Goal: Task Accomplishment & Management: Manage account settings

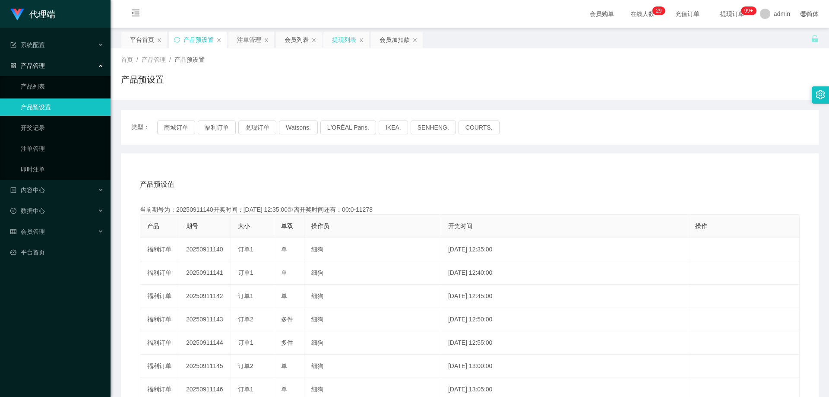
click at [339, 45] on div "提现列表" at bounding box center [344, 40] width 24 height 16
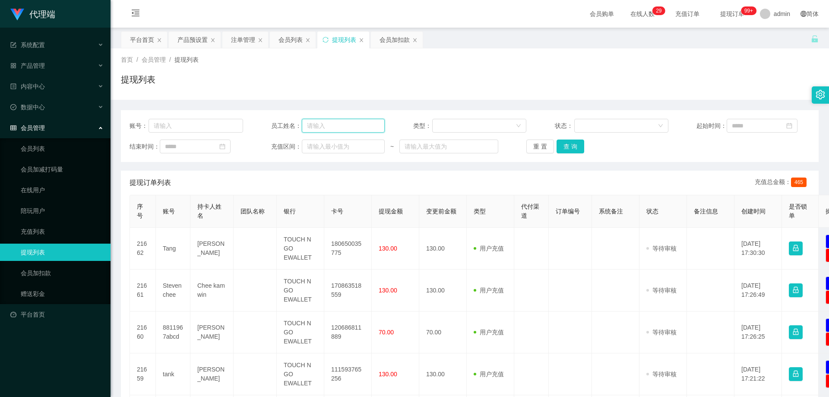
click at [323, 128] on input "text" at bounding box center [343, 126] width 83 height 14
click at [278, 38] on div "会员列表" at bounding box center [293, 40] width 46 height 16
click at [289, 48] on div "会员列表" at bounding box center [291, 40] width 24 height 16
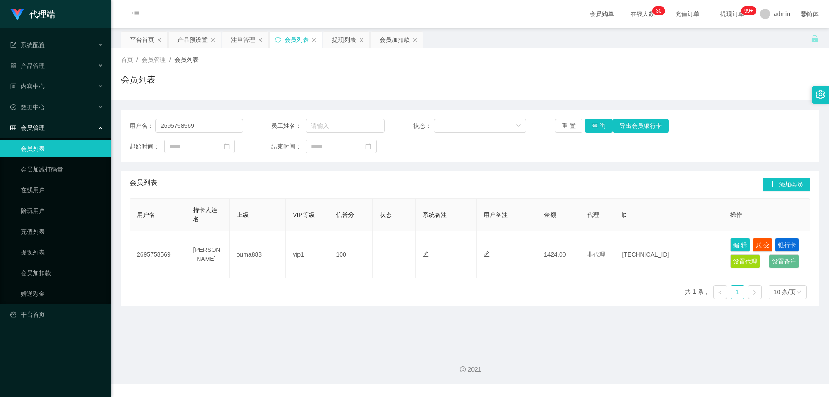
click at [289, 42] on div "会员列表" at bounding box center [297, 40] width 24 height 16
click at [104, 125] on section "代理端 系统配置 产品管理 产品列表 产品预设置 开奖记录 注单管理 即时注单 内容中心 数据中心 会员管理 会员列表 会员加减打码量 在线用户 陪玩用户 充…" at bounding box center [414, 192] width 829 height 384
paste input "9731699"
type input "97316999"
click at [595, 124] on button "查 询" at bounding box center [599, 126] width 28 height 14
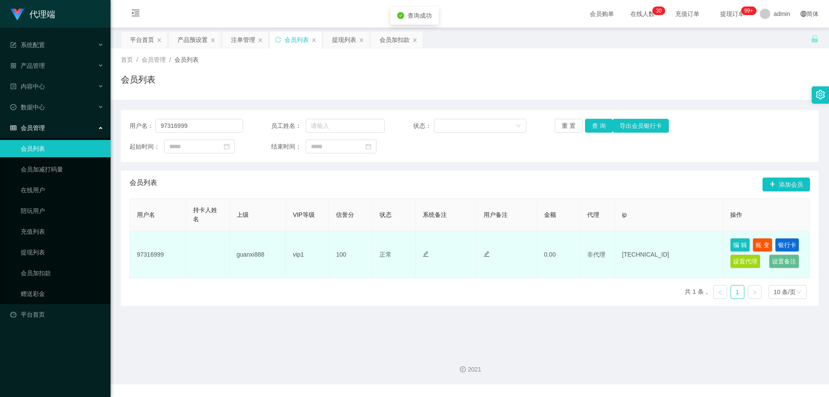
click at [260, 255] on td "guanxi888" at bounding box center [258, 254] width 56 height 47
click at [259, 255] on td "guanxi888" at bounding box center [258, 254] width 56 height 47
copy td "guanxi888"
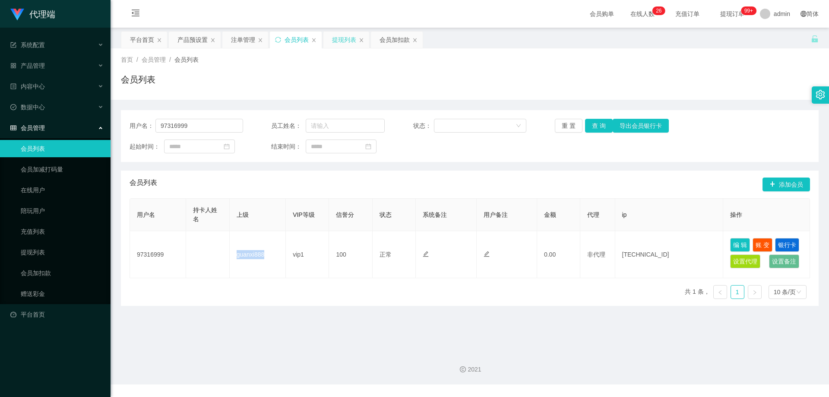
drag, startPoint x: 356, startPoint y: 39, endPoint x: 351, endPoint y: 39, distance: 4.8
click at [356, 39] on div "提现列表" at bounding box center [344, 40] width 24 height 16
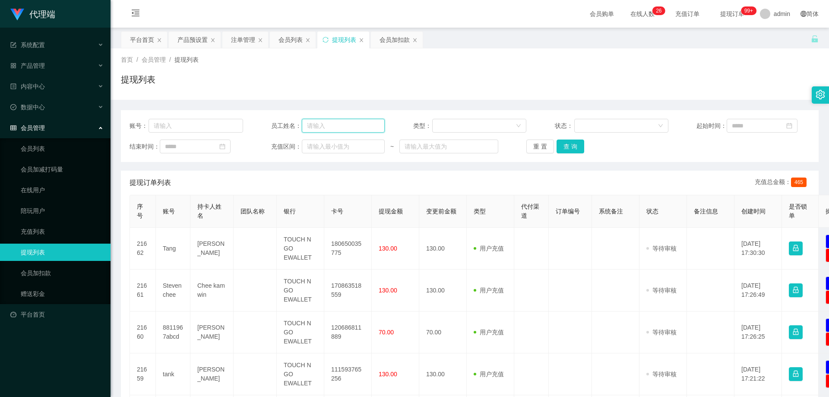
click at [338, 123] on input "text" at bounding box center [343, 126] width 83 height 14
paste input "guanxi888"
click at [565, 146] on button "查 询" at bounding box center [571, 147] width 28 height 14
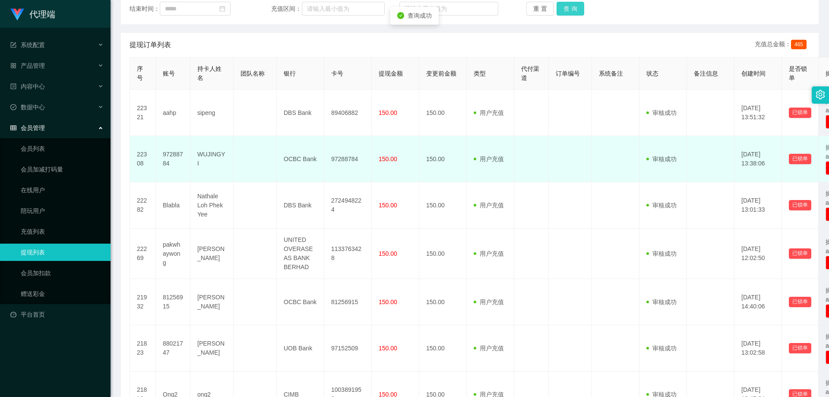
scroll to position [130, 0]
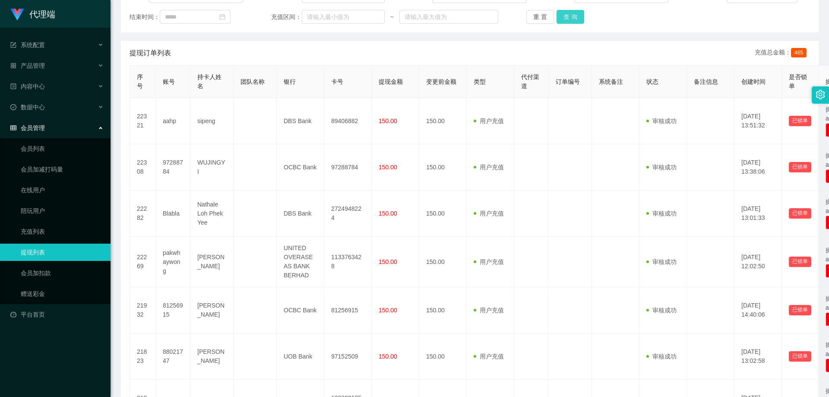
click at [573, 21] on button "查 询" at bounding box center [571, 17] width 28 height 14
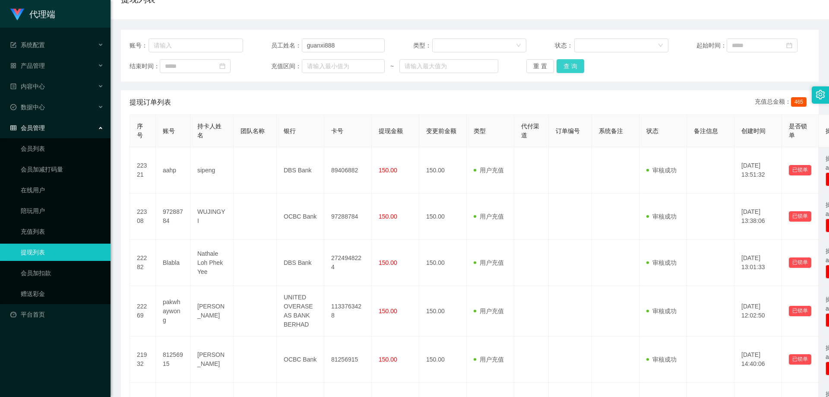
scroll to position [43, 0]
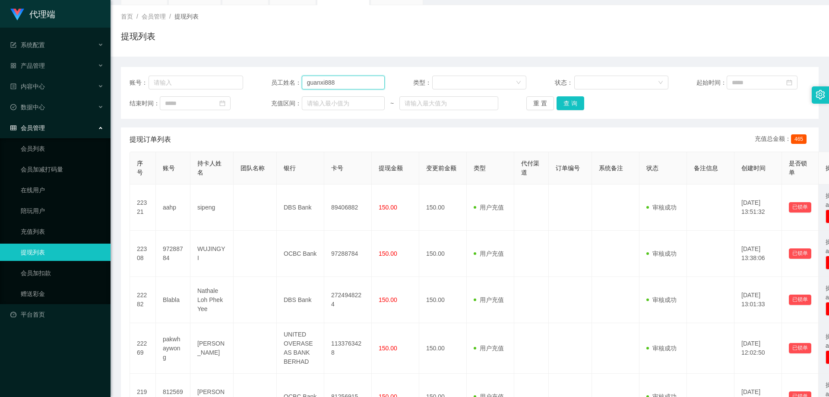
click at [253, 76] on div "账号： 员工姓名： guanxi888 类型： 状态： 起始时间：" at bounding box center [470, 83] width 681 height 14
paste input "shiguanghua"
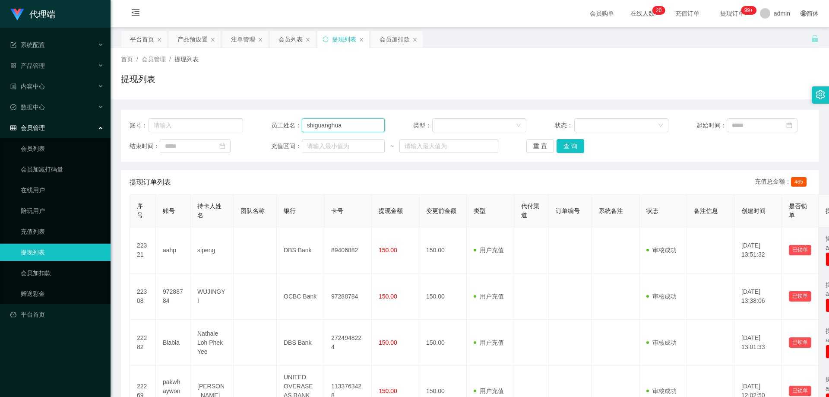
scroll to position [0, 0]
type input "shiguanghua"
drag, startPoint x: 289, startPoint y: 41, endPoint x: 291, endPoint y: 51, distance: 10.1
click at [289, 41] on div "会员列表" at bounding box center [291, 40] width 24 height 16
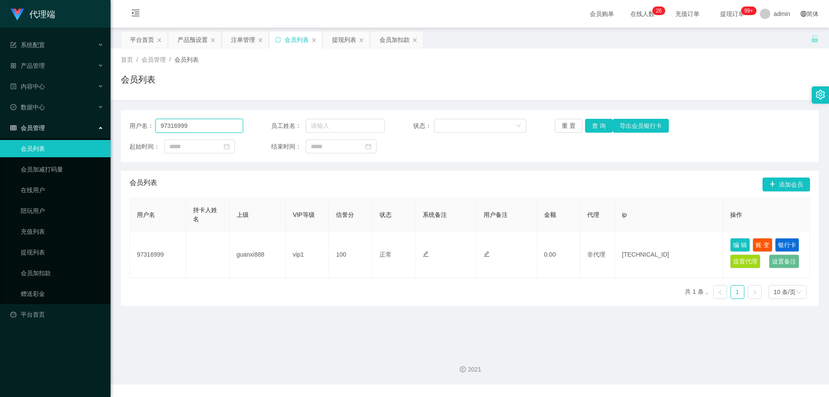
drag, startPoint x: 122, startPoint y: 124, endPoint x: 194, endPoint y: 127, distance: 71.8
click at [88, 124] on section "代理端 系统配置 产品管理 产品列表 产品预设置 开奖记录 注单管理 即时注单 内容中心 数据中心 会员管理 会员列表 会员加减打码量 在线用户 陪玩用户 充…" at bounding box center [414, 192] width 829 height 384
paste input "shiguanghua"
type input "shiguanghua"
click at [601, 125] on button "查 询" at bounding box center [599, 126] width 28 height 14
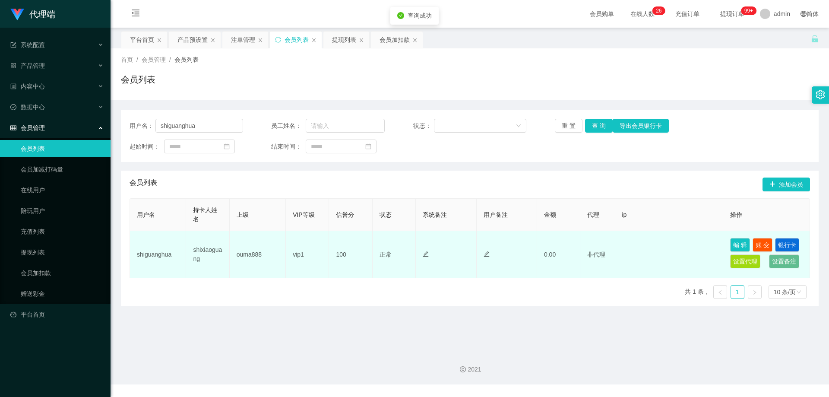
click at [241, 257] on td "ouma888" at bounding box center [258, 254] width 56 height 47
copy td "ouma888"
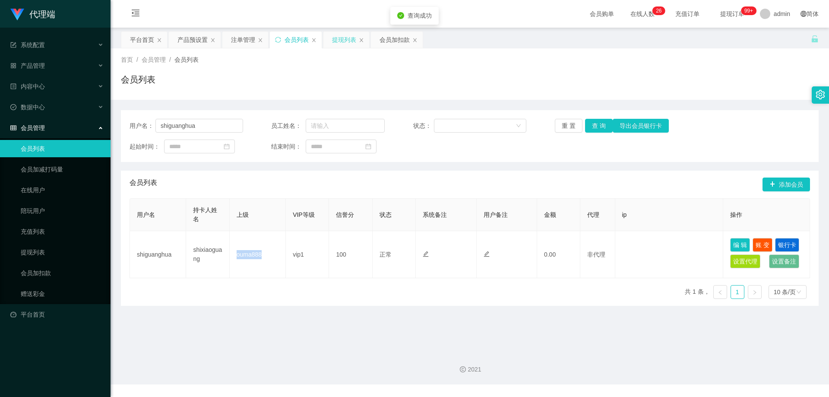
click at [346, 41] on div "提现列表" at bounding box center [344, 40] width 24 height 16
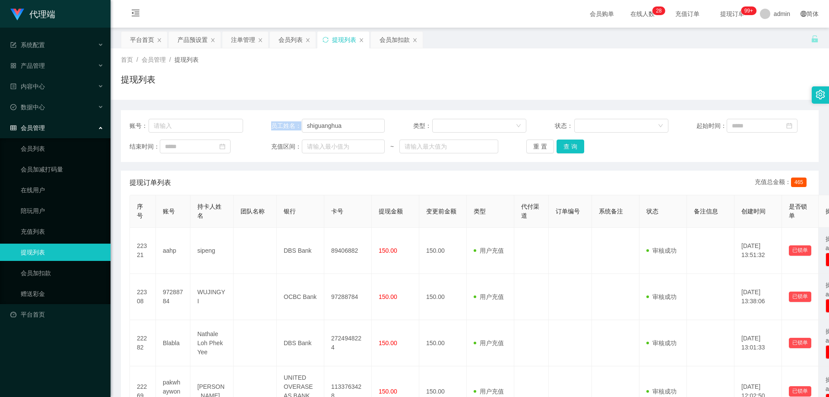
drag, startPoint x: 361, startPoint y: 124, endPoint x: 260, endPoint y: 125, distance: 100.2
click at [260, 125] on div "账号： 员工姓名： shiguanghua 类型： 状态： 起始时间：" at bounding box center [470, 126] width 681 height 14
click at [356, 127] on input "shiguanghua" at bounding box center [343, 126] width 83 height 14
drag, startPoint x: 355, startPoint y: 125, endPoint x: 490, endPoint y: 146, distance: 136.3
click at [272, 124] on div "员工姓名： [PERSON_NAME]" at bounding box center [328, 126] width 114 height 14
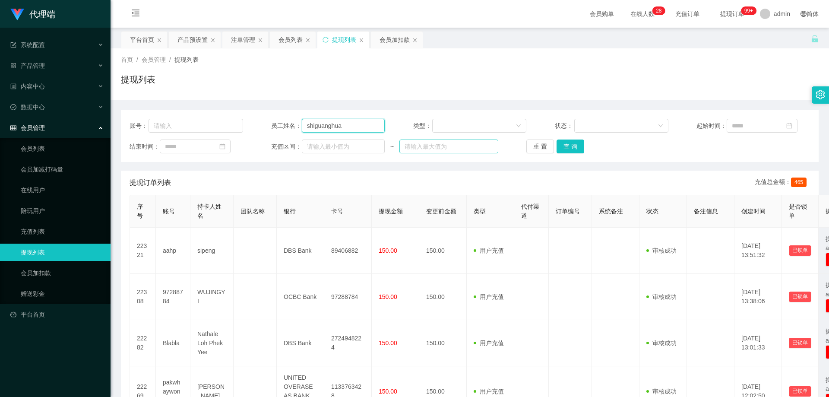
paste input "ouma888"
click at [571, 146] on button "查 询" at bounding box center [571, 147] width 28 height 14
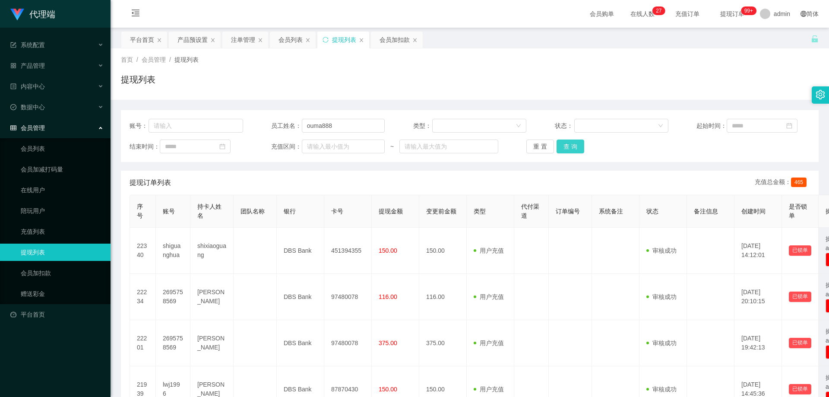
scroll to position [43, 0]
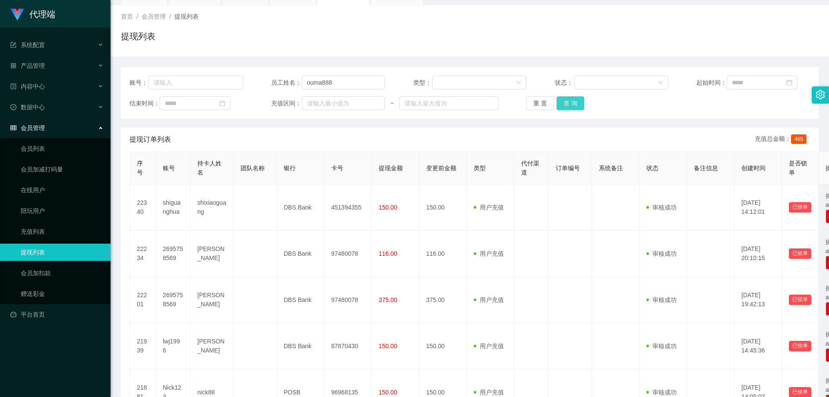
click at [568, 101] on button "查 询" at bounding box center [571, 103] width 28 height 14
click at [568, 101] on div "重 置 查 询" at bounding box center [583, 103] width 114 height 14
click at [568, 101] on button "查 询" at bounding box center [571, 103] width 28 height 14
click at [568, 101] on div "重 置 查 询" at bounding box center [583, 103] width 114 height 14
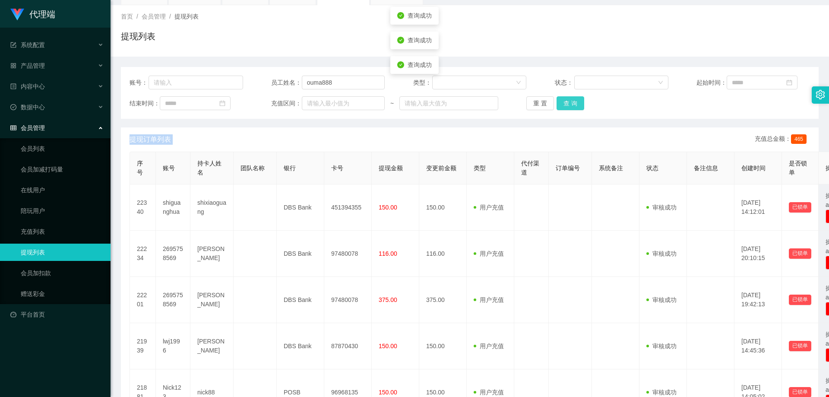
click at [568, 101] on button "查 询" at bounding box center [571, 103] width 28 height 14
click at [568, 101] on div "重 置 查 询" at bounding box center [583, 103] width 114 height 14
click at [568, 101] on button "查 询" at bounding box center [571, 103] width 28 height 14
click at [568, 101] on div "重 置 查 询" at bounding box center [583, 103] width 114 height 14
click at [568, 101] on button "查 询" at bounding box center [571, 103] width 28 height 14
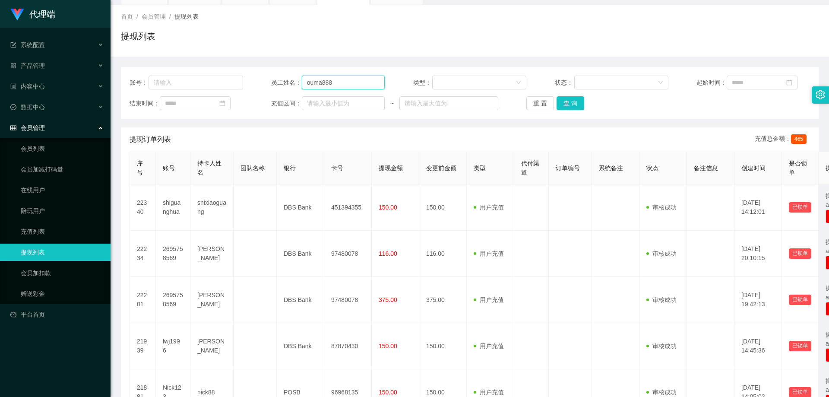
drag, startPoint x: 322, startPoint y: 83, endPoint x: 300, endPoint y: 82, distance: 22.5
click at [300, 82] on div "员工姓名： ouma888" at bounding box center [328, 83] width 114 height 14
click at [569, 102] on button "查 询" at bounding box center [571, 103] width 28 height 14
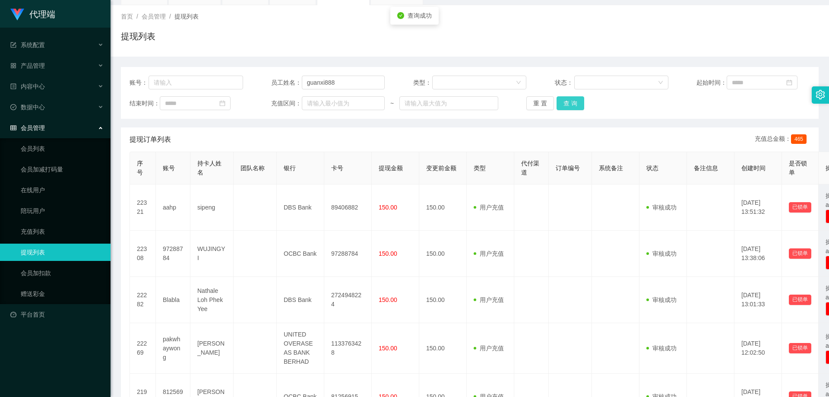
click at [569, 102] on button "查 询" at bounding box center [571, 103] width 28 height 14
click at [569, 102] on div "重 置 查 询" at bounding box center [583, 103] width 114 height 14
click at [569, 102] on button "查 询" at bounding box center [575, 103] width 37 height 14
click at [569, 102] on div "重 置 查 询" at bounding box center [583, 103] width 114 height 14
click at [569, 102] on button "查 询" at bounding box center [571, 103] width 28 height 14
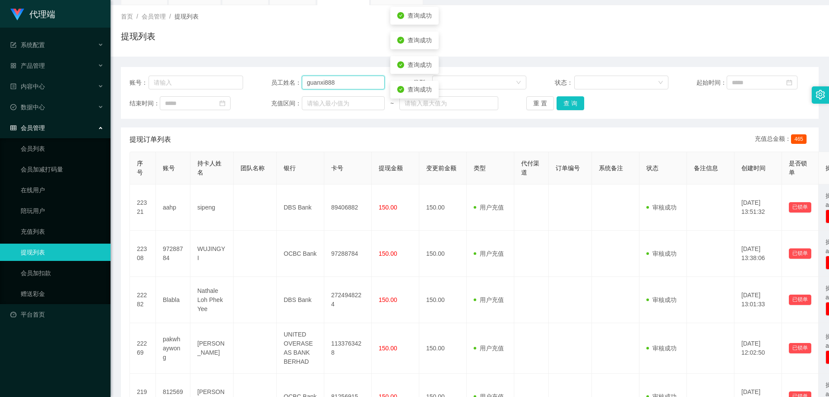
drag, startPoint x: 323, startPoint y: 83, endPoint x: 297, endPoint y: 81, distance: 26.0
click at [297, 81] on div "员工姓名： guanxi888" at bounding box center [328, 83] width 114 height 14
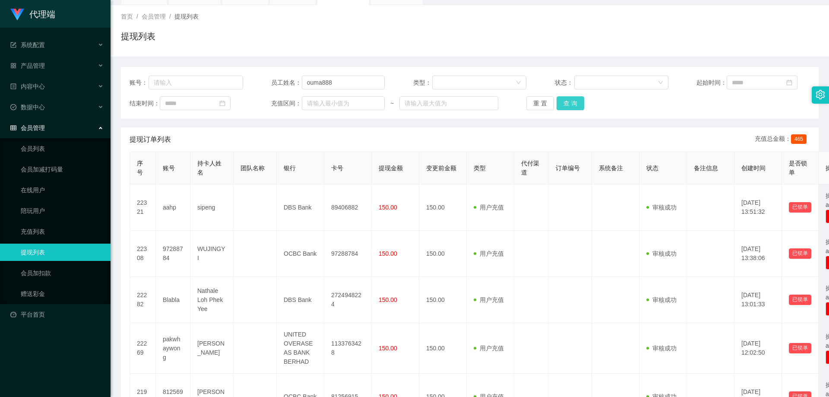
click at [571, 107] on button "查 询" at bounding box center [571, 103] width 28 height 14
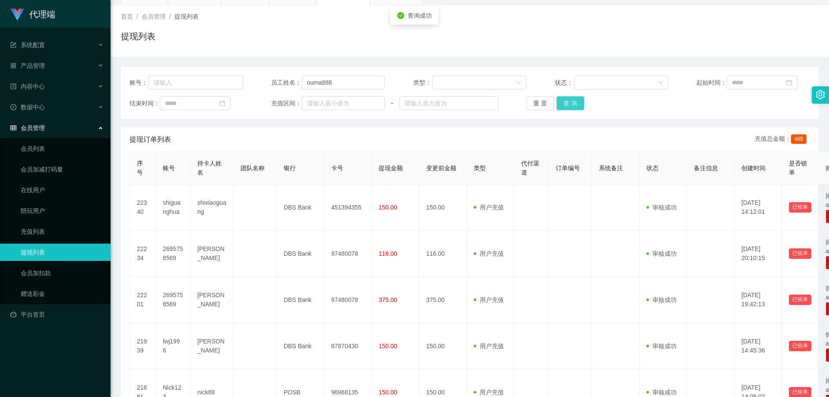
click at [571, 106] on button "查 询" at bounding box center [571, 103] width 28 height 14
click at [571, 106] on div "重 置 查 询" at bounding box center [583, 103] width 114 height 14
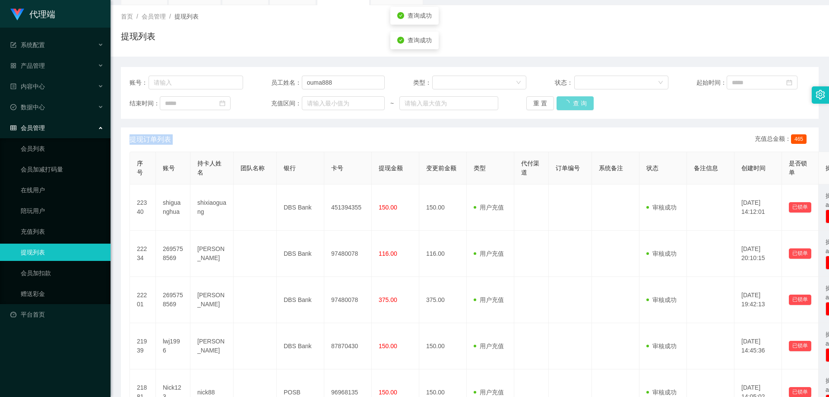
click at [571, 106] on div "重 置 查 询" at bounding box center [583, 103] width 114 height 14
drag, startPoint x: 571, startPoint y: 106, endPoint x: 580, endPoint y: 108, distance: 9.2
click at [571, 106] on div "重 置 查 询" at bounding box center [583, 103] width 114 height 14
click at [583, 97] on div "重 置 查 询" at bounding box center [583, 103] width 114 height 14
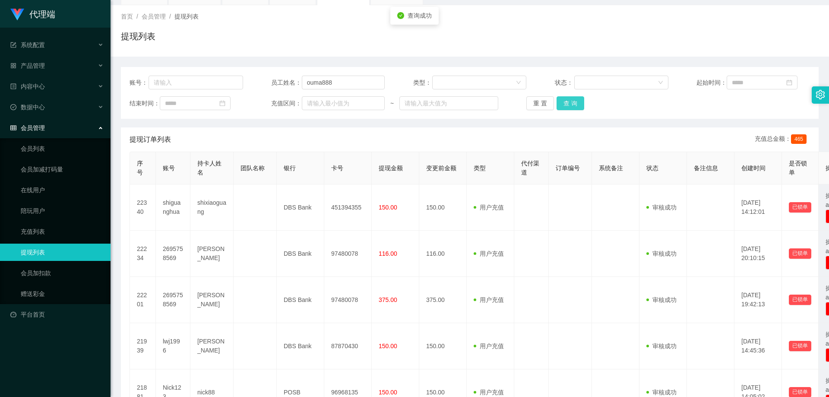
click at [570, 101] on button "查 询" at bounding box center [571, 103] width 28 height 14
drag, startPoint x: 355, startPoint y: 80, endPoint x: 468, endPoint y: 83, distance: 112.8
click at [355, 80] on input "ouma888" at bounding box center [343, 83] width 83 height 14
click at [574, 100] on button "查 询" at bounding box center [571, 103] width 28 height 14
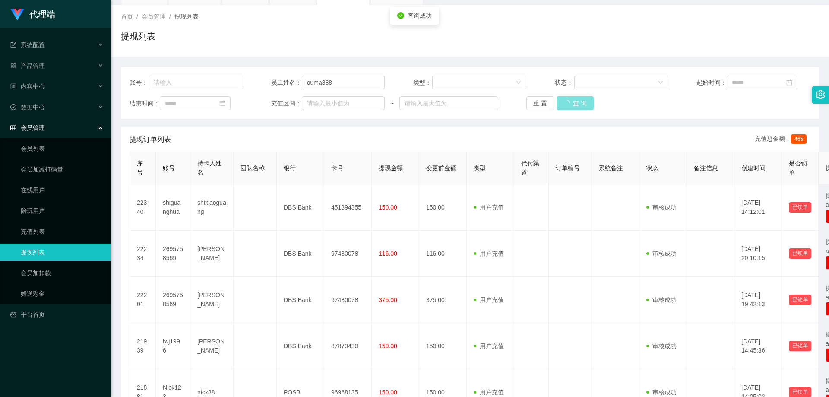
click at [574, 100] on div "重 置 查 询" at bounding box center [583, 103] width 114 height 14
click at [574, 100] on button "查 询" at bounding box center [571, 103] width 28 height 14
drag, startPoint x: 321, startPoint y: 84, endPoint x: 294, endPoint y: 81, distance: 27.4
click at [296, 82] on div "员工姓名： ouma888" at bounding box center [328, 83] width 114 height 14
click at [566, 108] on button "查 询" at bounding box center [571, 103] width 28 height 14
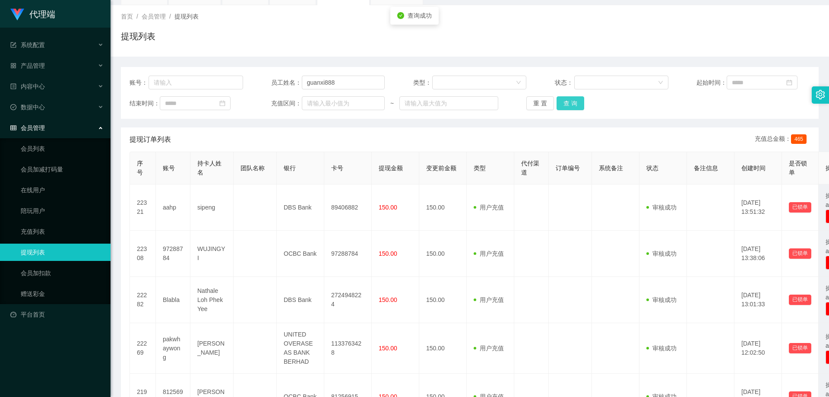
click at [576, 102] on button "查 询" at bounding box center [571, 103] width 28 height 14
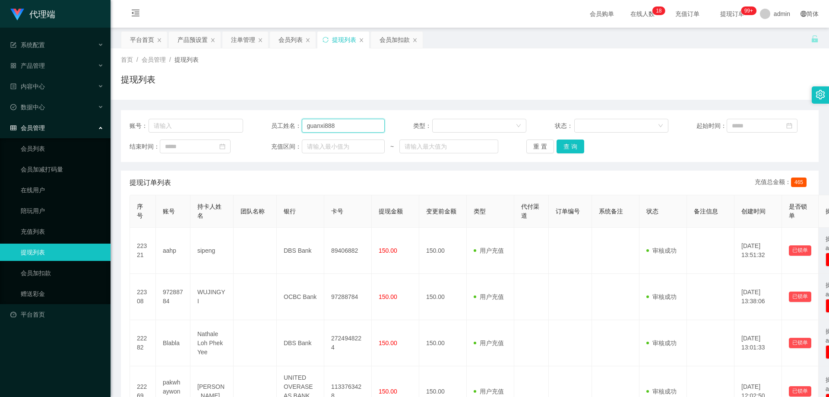
click at [290, 127] on div "员工姓名： guanxi888" at bounding box center [328, 126] width 114 height 14
paste input "9100253"
type input "91002538"
click at [566, 145] on button "查 询" at bounding box center [571, 147] width 28 height 14
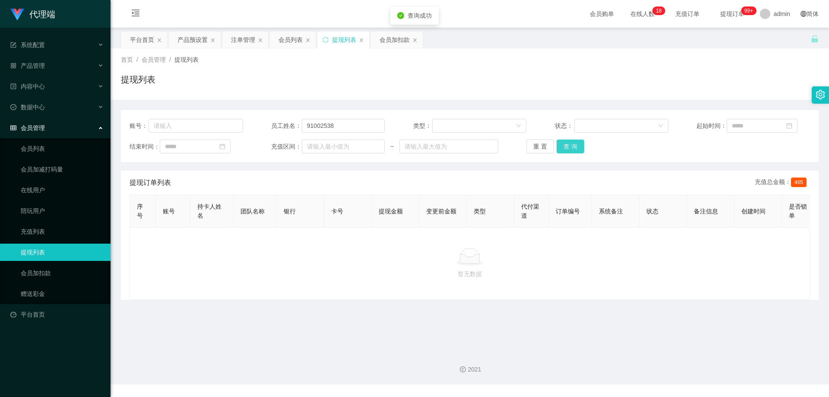
click at [566, 145] on button "查 询" at bounding box center [571, 147] width 28 height 14
click at [409, 73] on div "提现列表" at bounding box center [470, 83] width 698 height 20
click at [287, 42] on div "会员列表" at bounding box center [291, 40] width 24 height 16
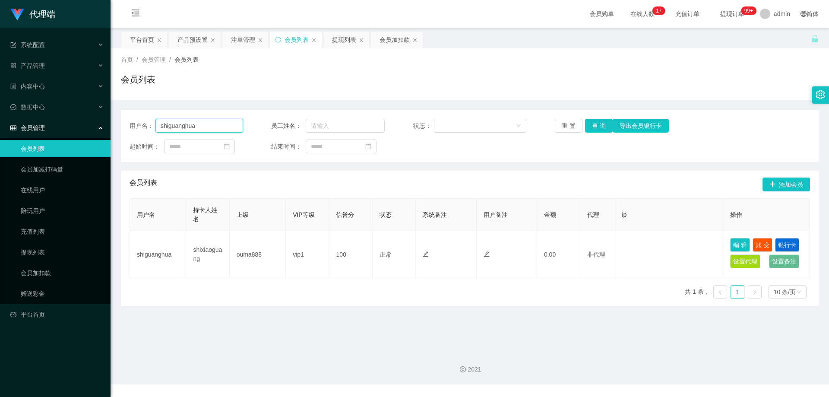
drag, startPoint x: 155, startPoint y: 130, endPoint x: 192, endPoint y: 120, distance: 38.9
click at [146, 129] on div "用户名： shiguanghua" at bounding box center [187, 126] width 114 height 14
paste input "91002538"
type input "91002538"
click at [602, 128] on button "查 询" at bounding box center [599, 126] width 28 height 14
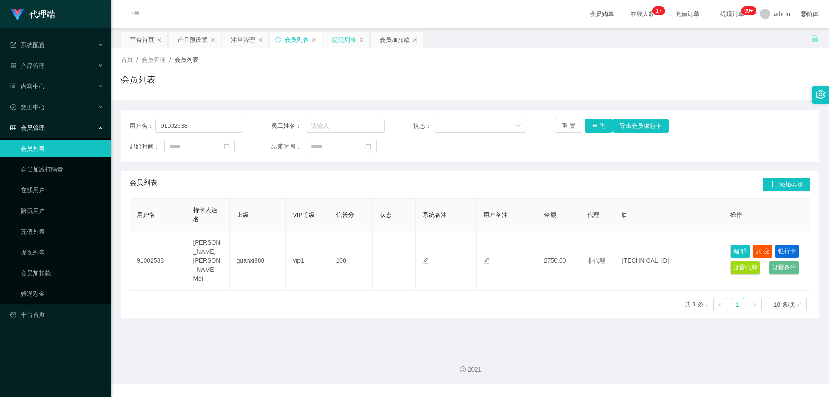
click at [349, 39] on div "提现列表" at bounding box center [344, 40] width 24 height 16
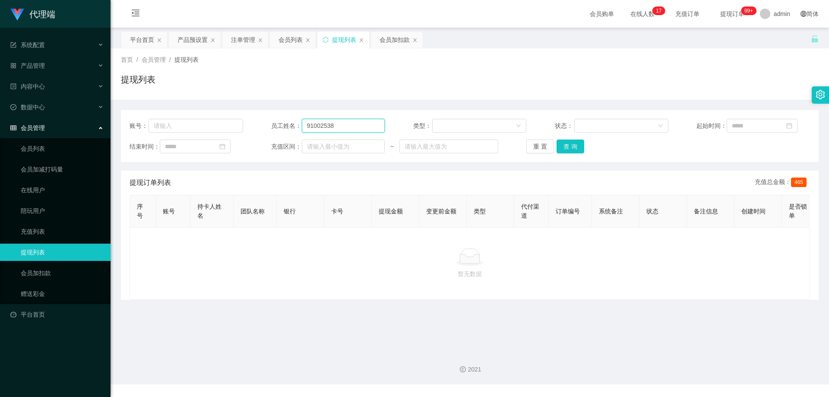
drag, startPoint x: 339, startPoint y: 124, endPoint x: 283, endPoint y: 124, distance: 56.6
click at [283, 124] on div "员工姓名： 91002538" at bounding box center [328, 126] width 114 height 14
type input "ouma888"
drag, startPoint x: 568, startPoint y: 148, endPoint x: 555, endPoint y: 155, distance: 14.5
click at [568, 148] on button "查 询" at bounding box center [571, 147] width 28 height 14
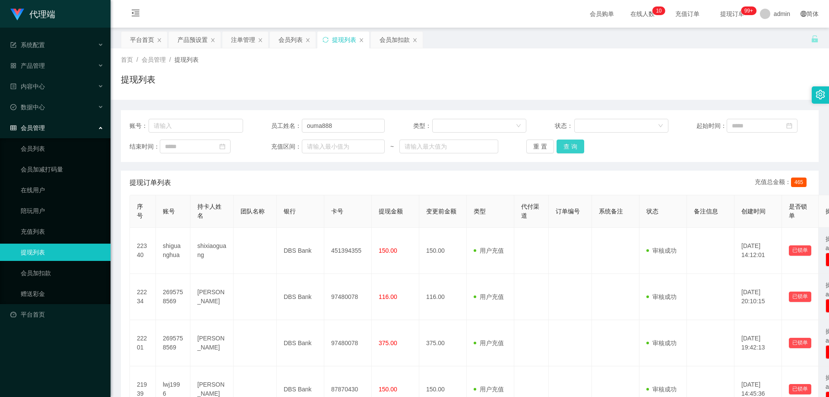
click at [570, 145] on button "查 询" at bounding box center [571, 147] width 28 height 14
click at [289, 40] on div "会员列表" at bounding box center [291, 40] width 24 height 16
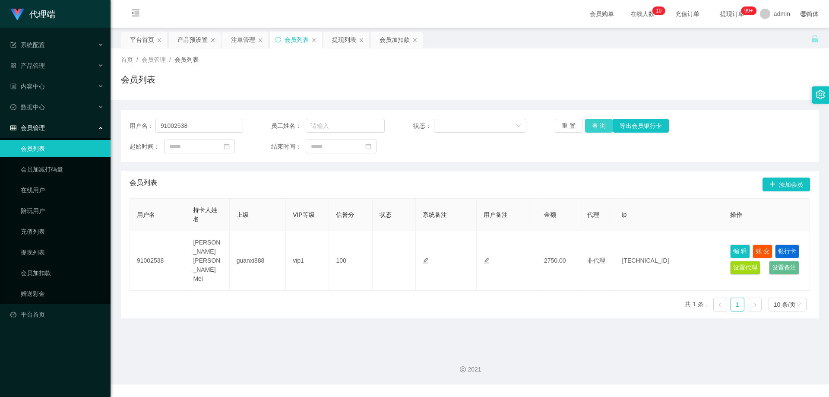
click at [589, 131] on button "查 询" at bounding box center [599, 126] width 28 height 14
click at [590, 122] on button "查 询" at bounding box center [599, 126] width 28 height 14
